Goal: Transaction & Acquisition: Purchase product/service

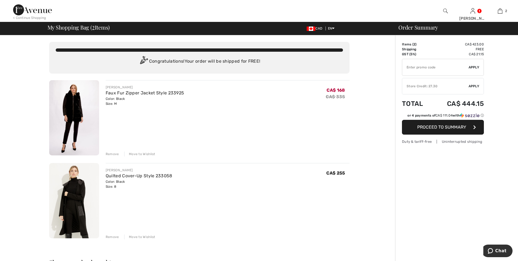
click at [113, 154] on div "Remove" at bounding box center [112, 153] width 13 height 5
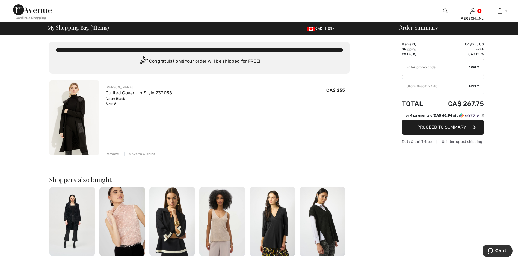
click at [114, 153] on div "Remove" at bounding box center [112, 153] width 13 height 5
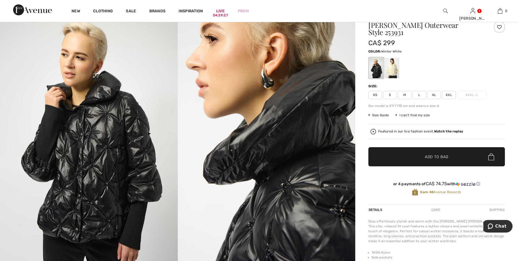
click at [394, 66] on div at bounding box center [392, 68] width 14 height 20
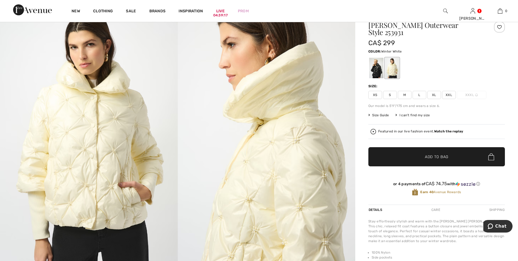
click at [369, 81] on div "Joseph Ribkoff Write a review Joseph Ribkoff Outerwear Style 253931 CA$ 299 Col…" at bounding box center [436, 230] width 163 height 451
drag, startPoint x: 377, startPoint y: 72, endPoint x: 359, endPoint y: 95, distance: 29.0
click at [375, 77] on div at bounding box center [376, 68] width 14 height 20
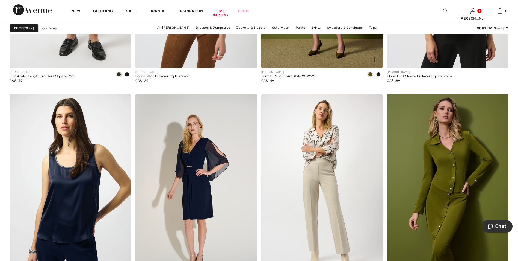
scroll to position [2977, 0]
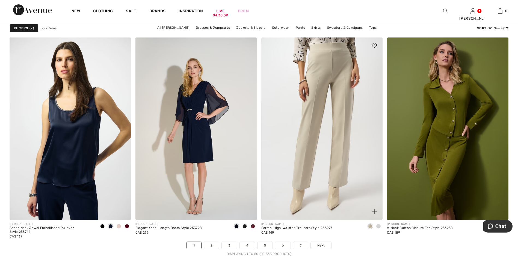
click at [379, 226] on span at bounding box center [378, 226] width 4 height 4
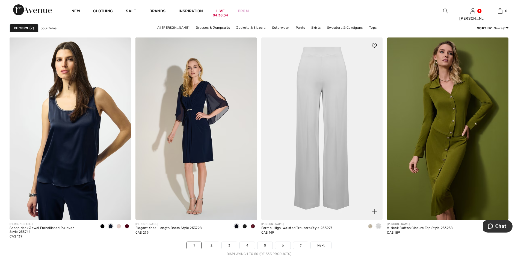
click at [370, 225] on span at bounding box center [370, 226] width 4 height 4
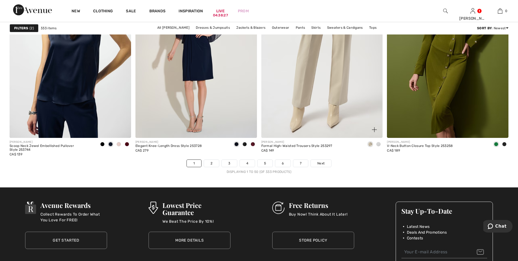
scroll to position [3169, 0]
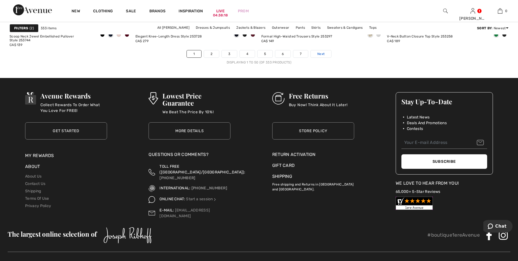
click at [320, 53] on span "Next" at bounding box center [320, 53] width 7 height 5
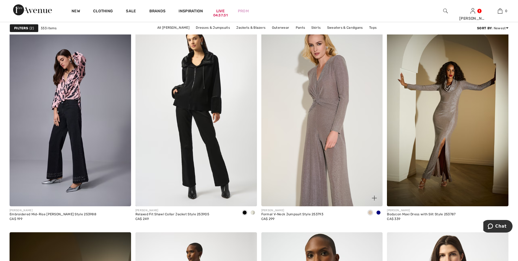
scroll to position [1175, 0]
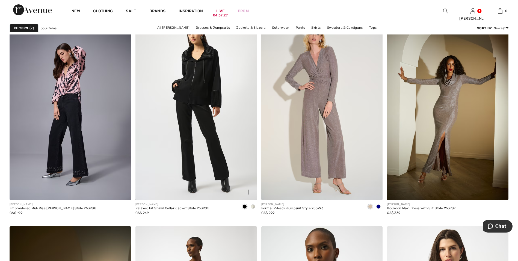
click at [252, 206] on span at bounding box center [253, 206] width 4 height 4
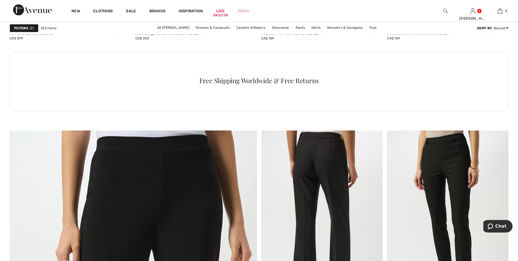
scroll to position [1666, 0]
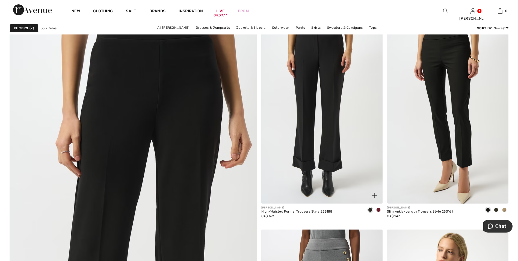
click at [378, 210] on span at bounding box center [378, 209] width 4 height 4
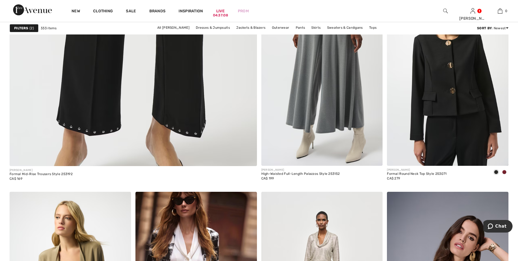
scroll to position [2049, 0]
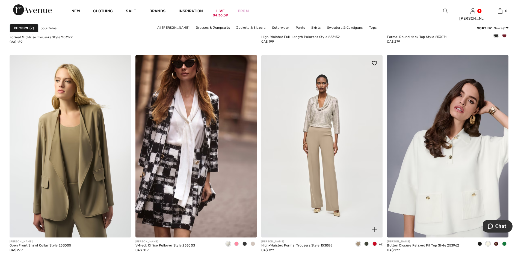
click at [374, 242] on span at bounding box center [375, 243] width 4 height 4
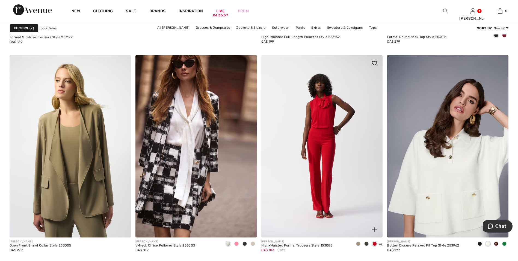
click at [365, 242] on span at bounding box center [366, 243] width 4 height 4
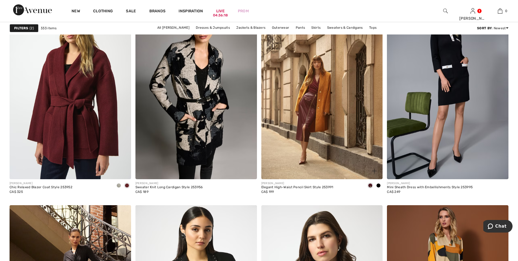
scroll to position [2759, 0]
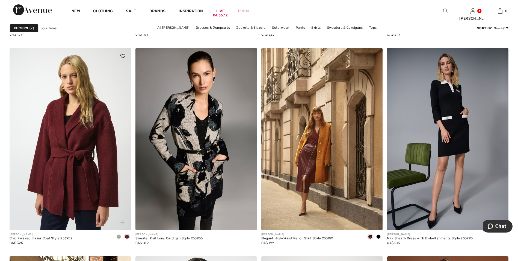
click at [118, 236] on span at bounding box center [119, 236] width 4 height 4
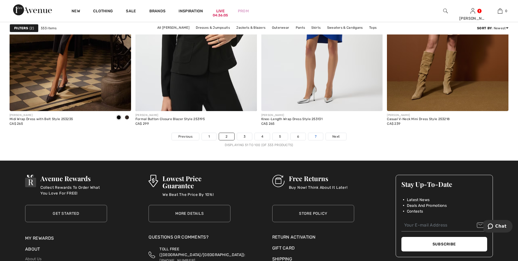
scroll to position [3087, 0]
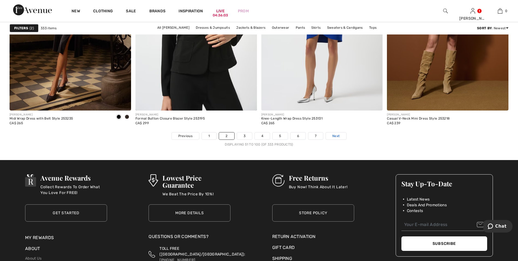
click at [338, 135] on span "Next" at bounding box center [335, 135] width 7 height 5
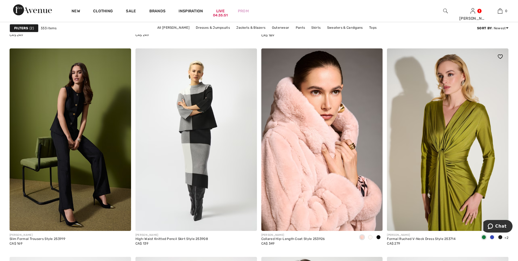
scroll to position [519, 0]
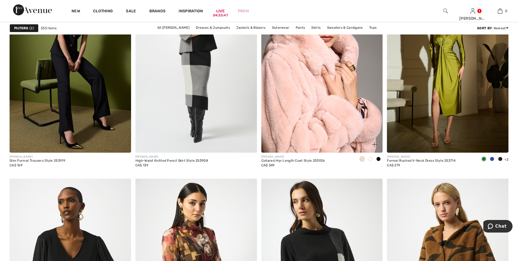
click at [378, 158] on span at bounding box center [378, 159] width 4 height 4
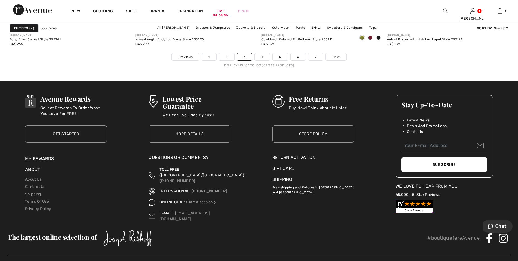
scroll to position [3169, 0]
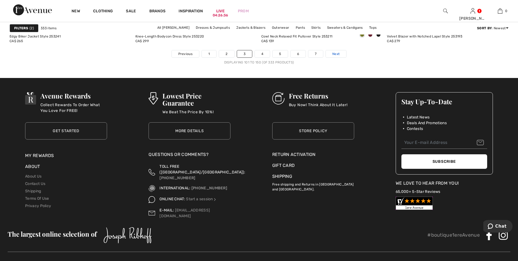
click at [337, 53] on span "Next" at bounding box center [335, 53] width 7 height 5
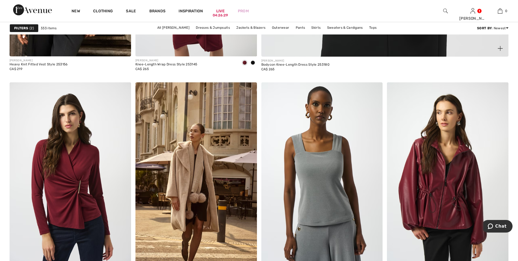
scroll to position [328, 0]
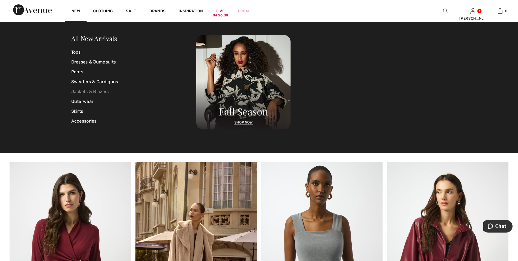
click at [86, 92] on link "Jackets & Blazers" at bounding box center [133, 92] width 125 height 10
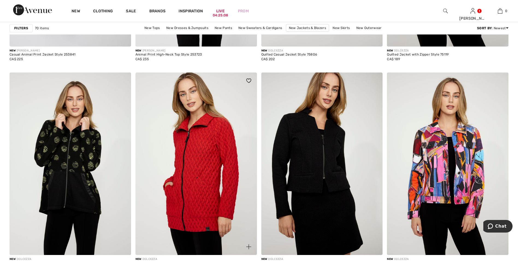
scroll to position [3005, 0]
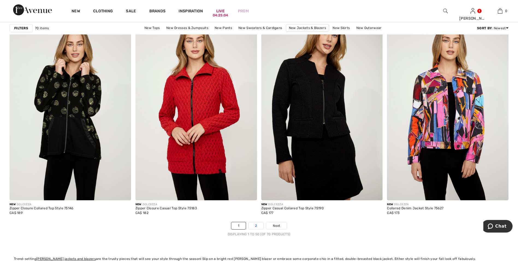
click at [258, 226] on link "2" at bounding box center [256, 225] width 15 height 7
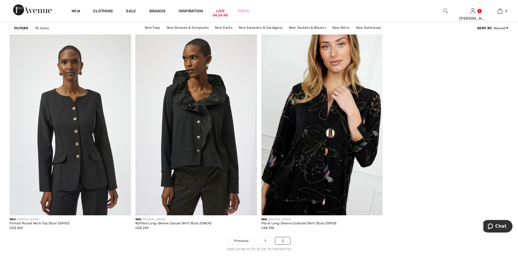
scroll to position [1229, 0]
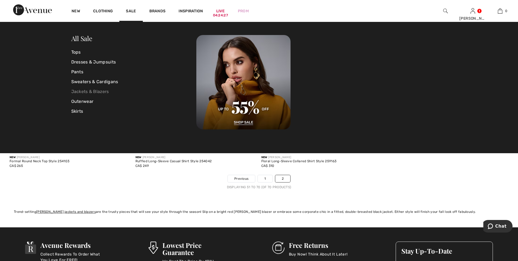
click at [101, 90] on link "Jackets & Blazers" at bounding box center [133, 92] width 125 height 10
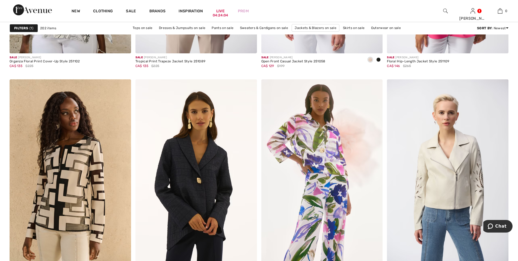
scroll to position [3032, 0]
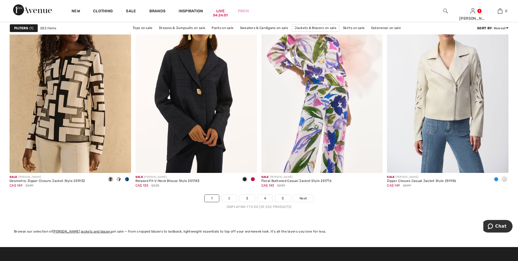
click at [228, 198] on link "2" at bounding box center [229, 197] width 15 height 7
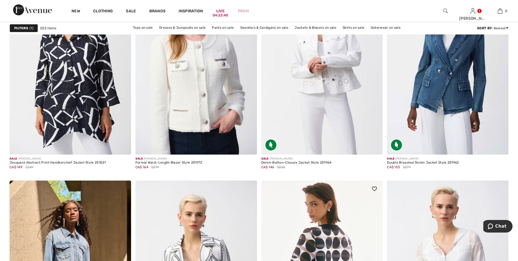
scroll to position [983, 0]
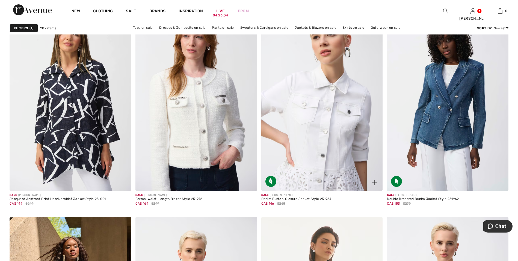
click at [335, 158] on img at bounding box center [322, 99] width 122 height 182
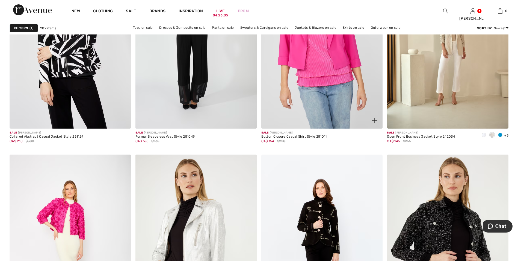
scroll to position [3005, 0]
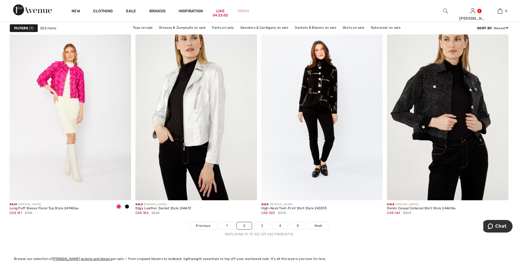
click at [262, 225] on link "3" at bounding box center [262, 225] width 15 height 7
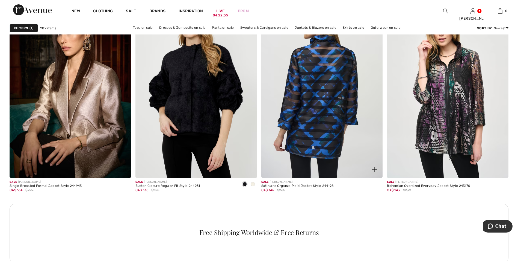
scroll to position [710, 0]
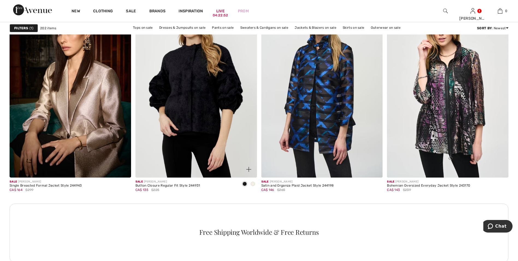
click at [254, 184] on span at bounding box center [253, 183] width 4 height 4
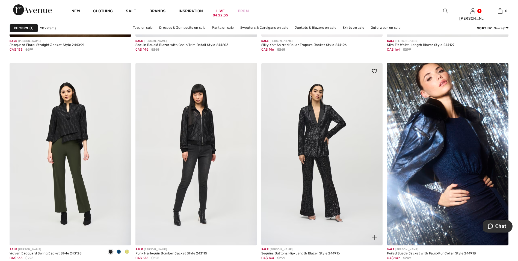
scroll to position [1393, 0]
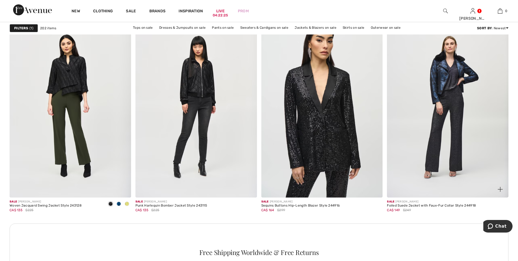
click at [439, 134] on img at bounding box center [448, 106] width 122 height 182
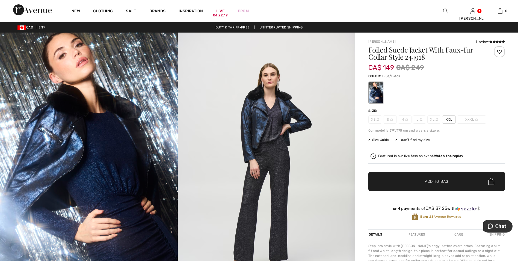
click at [261, 135] on img at bounding box center [267, 166] width 178 height 266
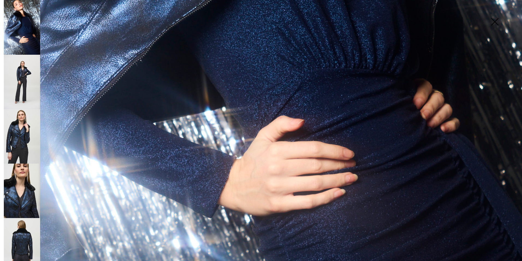
scroll to position [464, 0]
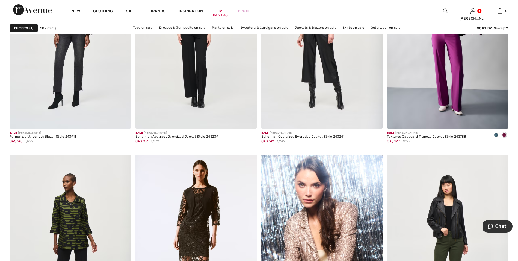
scroll to position [2977, 0]
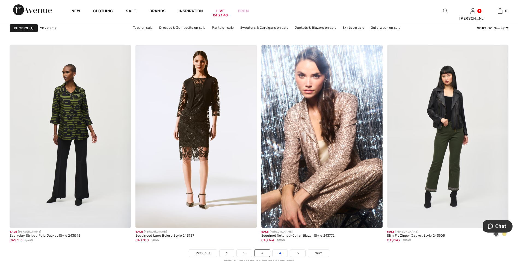
click at [279, 252] on link "4" at bounding box center [280, 252] width 15 height 7
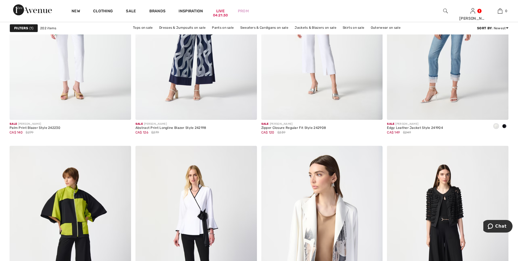
scroll to position [1338, 0]
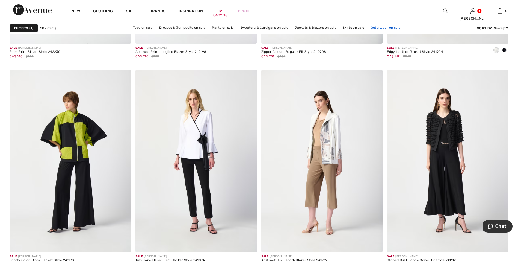
click at [382, 28] on link "Outerwear on sale" at bounding box center [385, 27] width 35 height 7
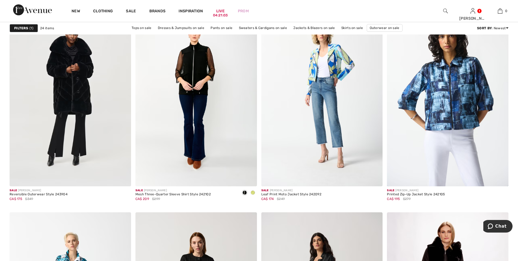
scroll to position [929, 0]
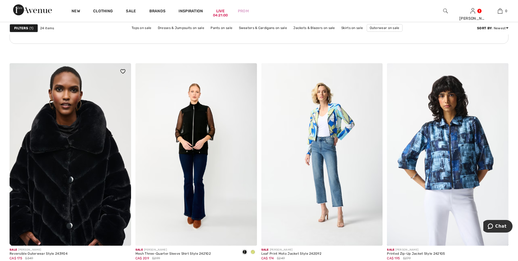
click at [69, 170] on img at bounding box center [71, 154] width 122 height 182
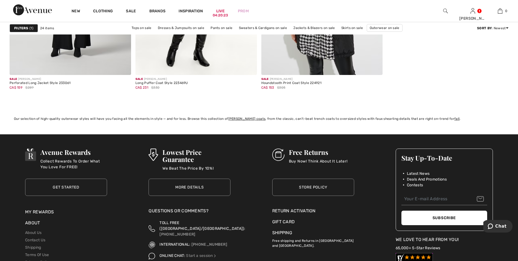
scroll to position [1557, 0]
